Goal: Go to known website: Go to known website

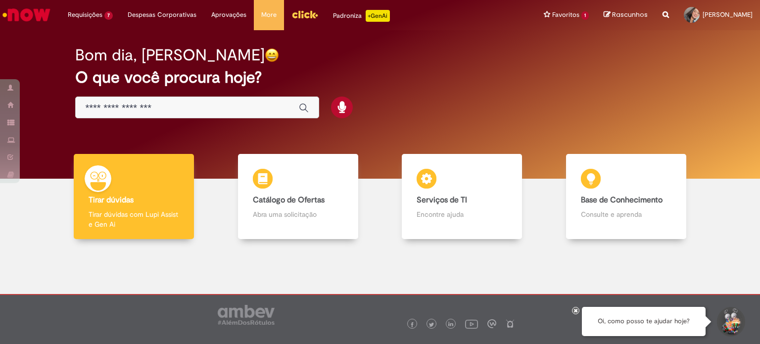
click at [32, 24] on img "Ir para a Homepage" at bounding box center [26, 15] width 51 height 20
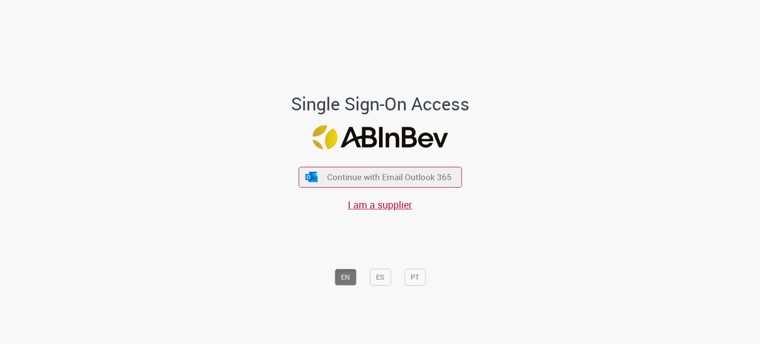
click at [449, 195] on div "Continue with Email Outlook 365 I am a supplier" at bounding box center [379, 183] width 163 height 55
click at [441, 177] on span "Continue with Email Outlook 365" at bounding box center [389, 176] width 127 height 11
